Goal: Find specific page/section: Find specific page/section

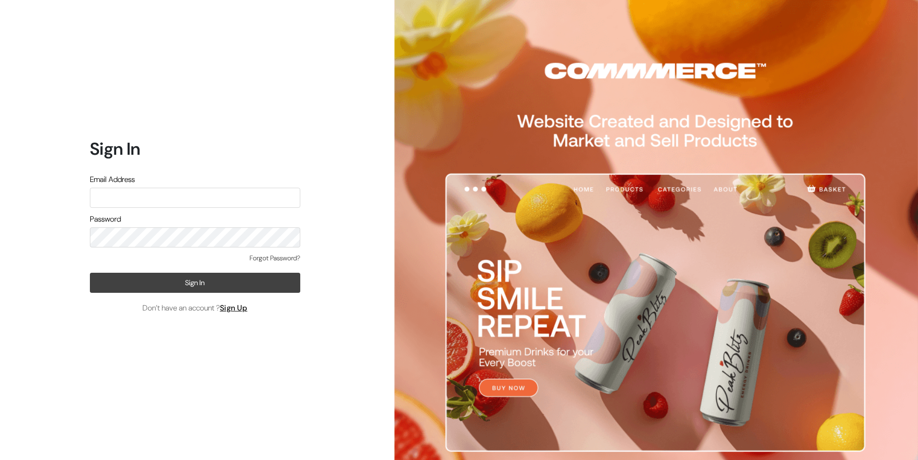
type input "[EMAIL_ADDRESS][DOMAIN_NAME]"
click at [205, 286] on button "Sign In" at bounding box center [195, 283] width 210 height 20
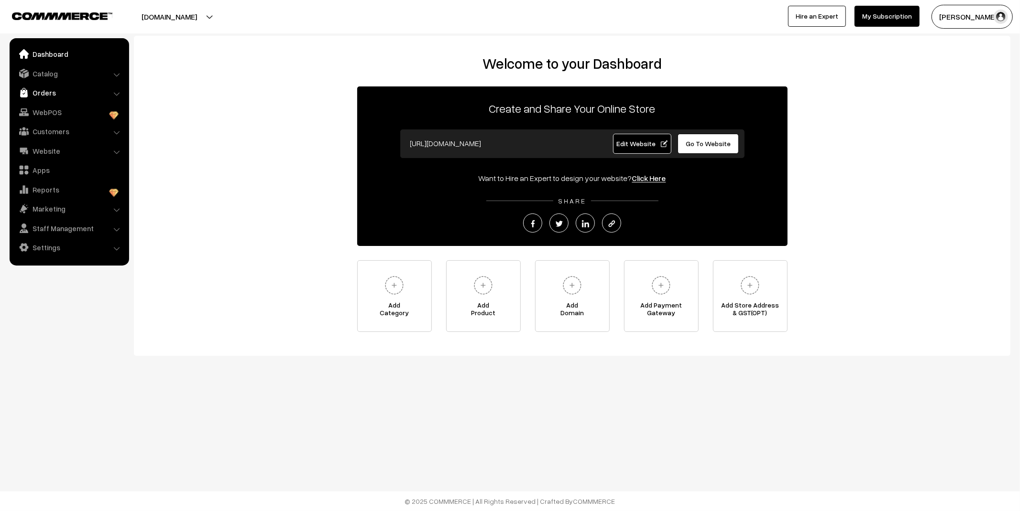
click at [80, 88] on link "Orders" at bounding box center [69, 92] width 114 height 17
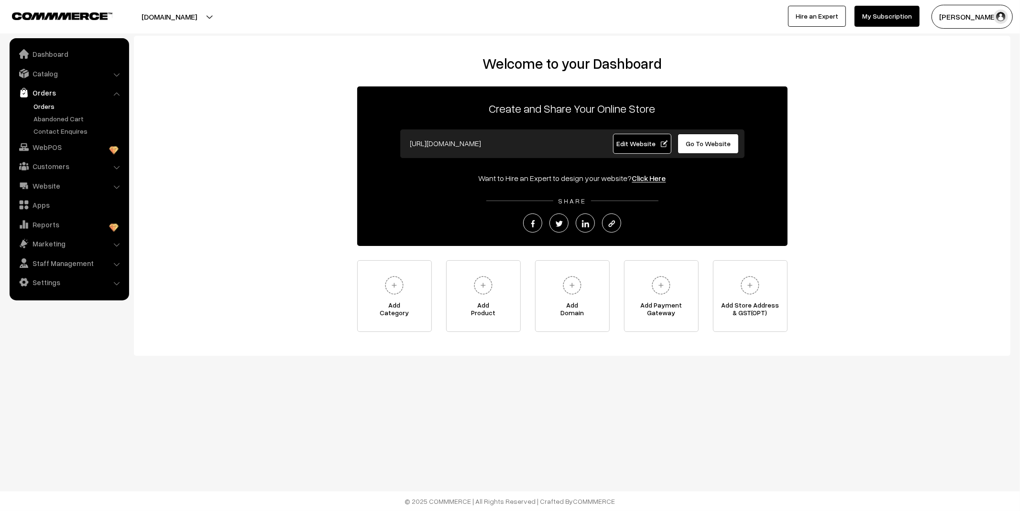
click at [51, 104] on link "Orders" at bounding box center [78, 106] width 95 height 10
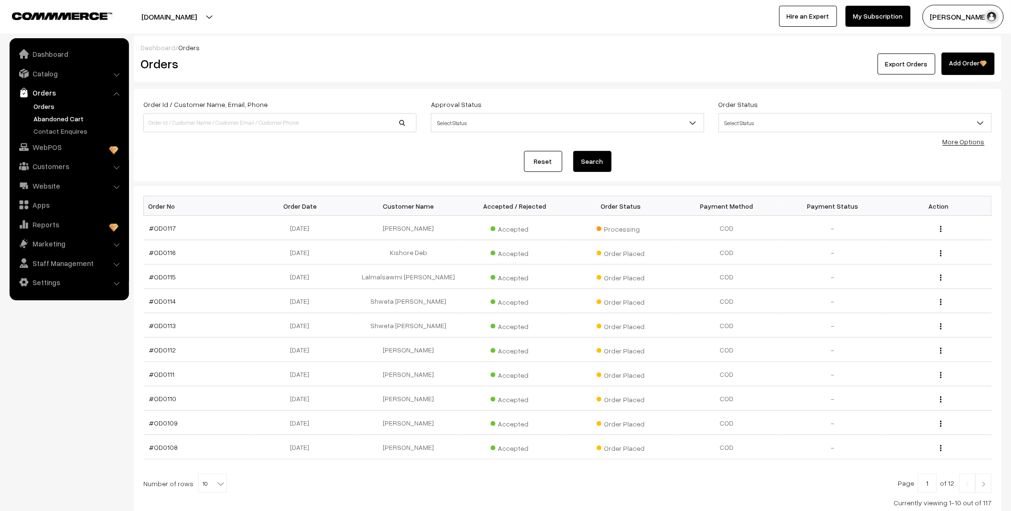
click at [64, 117] on link "Abandoned Cart" at bounding box center [78, 119] width 95 height 10
